Goal: Task Accomplishment & Management: Use online tool/utility

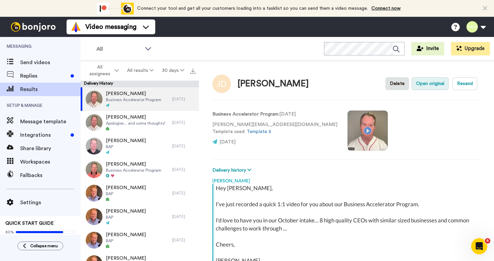
click at [430, 79] on button "Open original" at bounding box center [430, 83] width 37 height 13
type textarea "x"
